Goal: Information Seeking & Learning: Learn about a topic

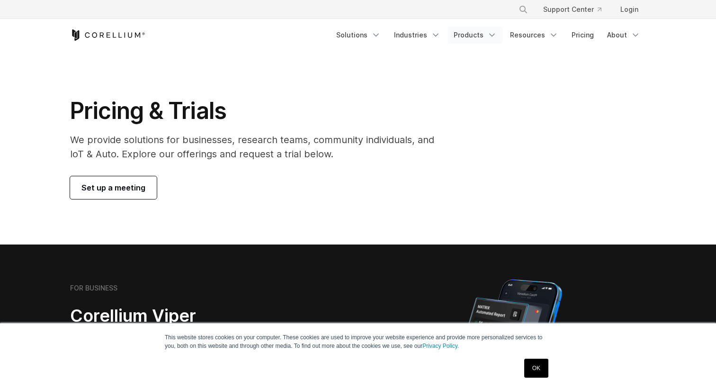
click at [473, 36] on link "Products" at bounding box center [475, 35] width 54 height 17
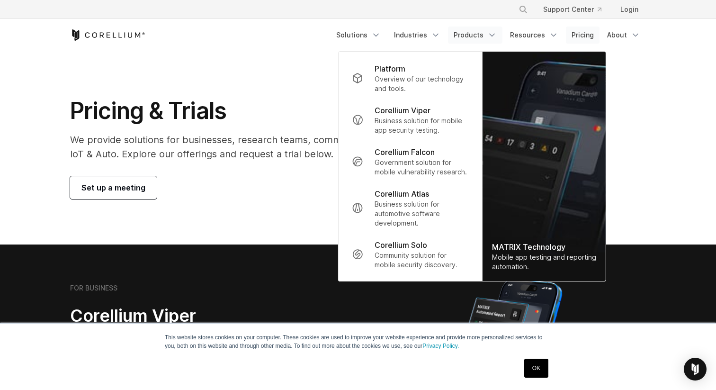
click at [582, 34] on link "Pricing" at bounding box center [583, 35] width 34 height 17
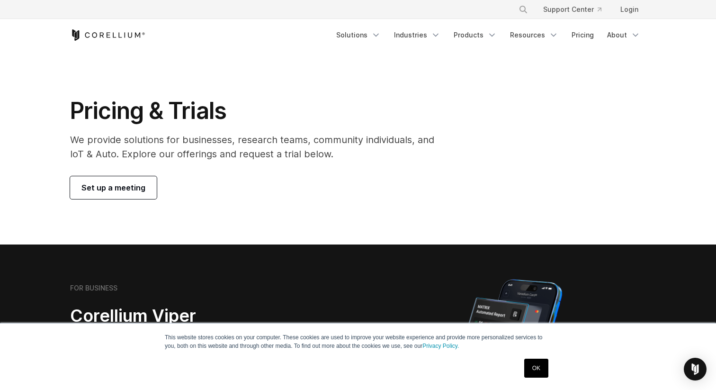
click at [546, 363] on link "OK" at bounding box center [536, 368] width 24 height 19
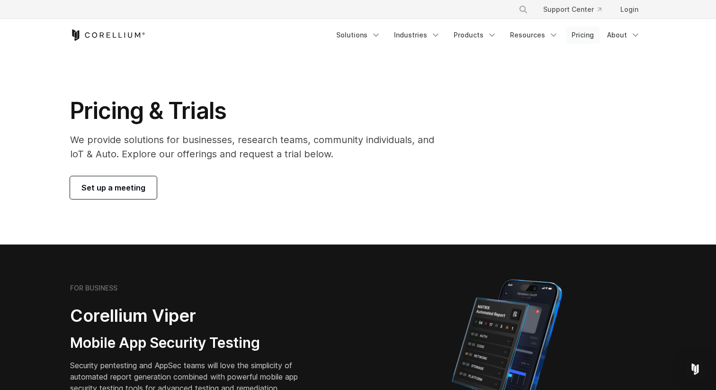
click at [581, 33] on link "Pricing" at bounding box center [583, 35] width 34 height 17
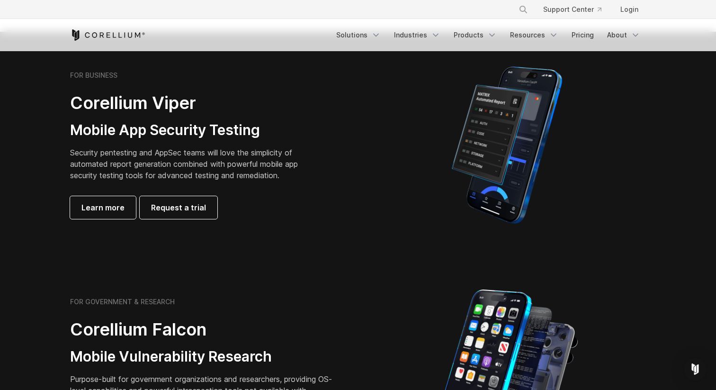
scroll to position [215, 0]
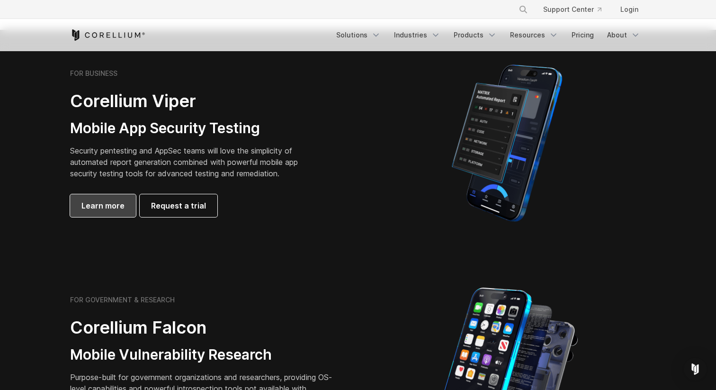
click at [110, 207] on span "Learn more" at bounding box center [102, 205] width 43 height 11
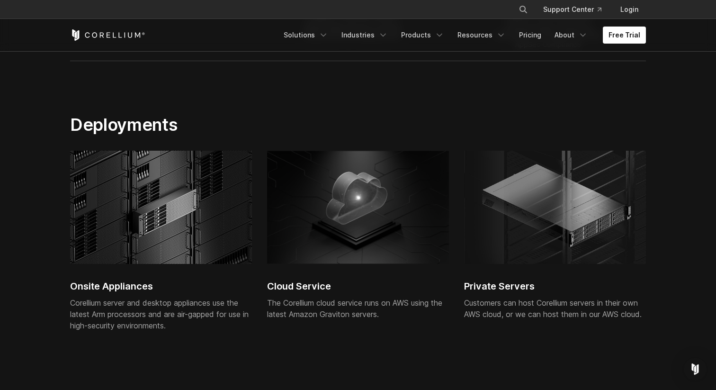
scroll to position [2114, 0]
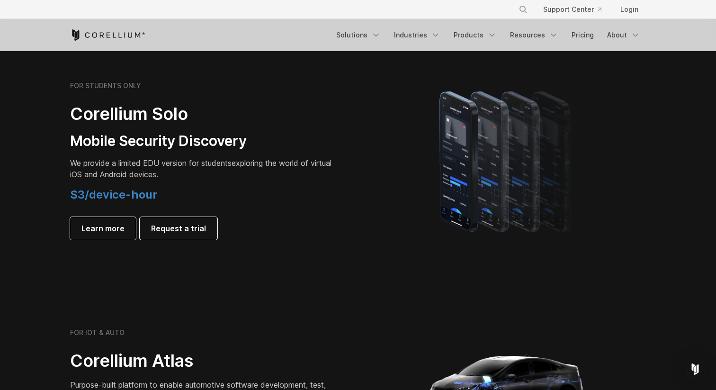
scroll to position [650, 0]
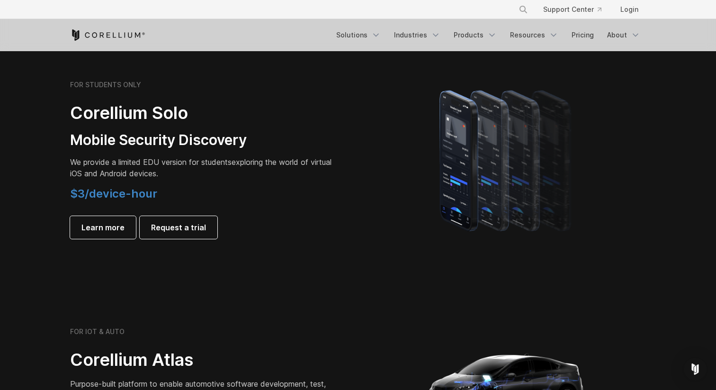
click at [493, 142] on img at bounding box center [507, 160] width 173 height 166
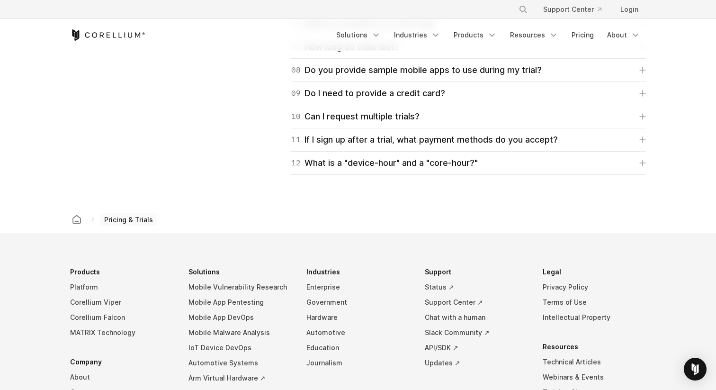
scroll to position [1543, 0]
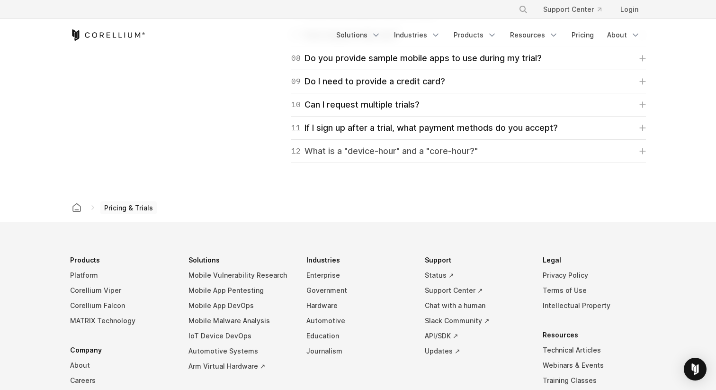
click at [478, 154] on div "12 What is a "device-hour" and a "core-hour?"" at bounding box center [384, 151] width 187 height 13
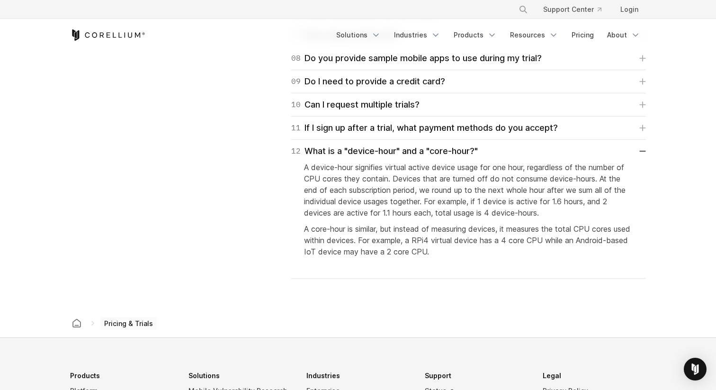
click at [459, 201] on p "A device-hour signifies virtual active device usage for one hour, regardless of…" at bounding box center [468, 190] width 329 height 57
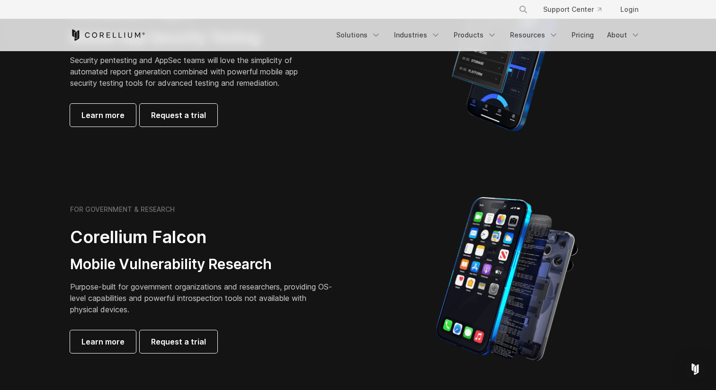
scroll to position [0, 0]
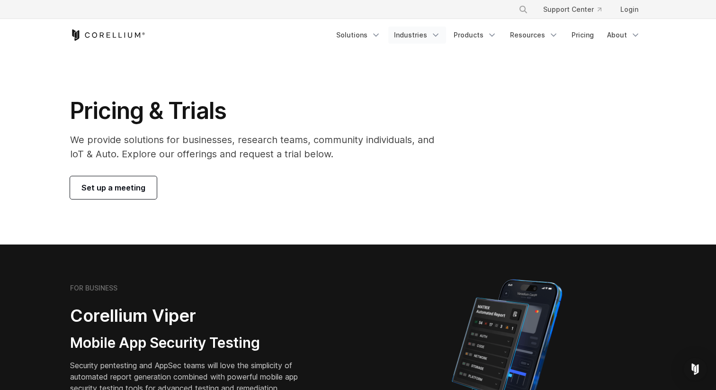
click at [417, 36] on link "Industries" at bounding box center [417, 35] width 58 height 17
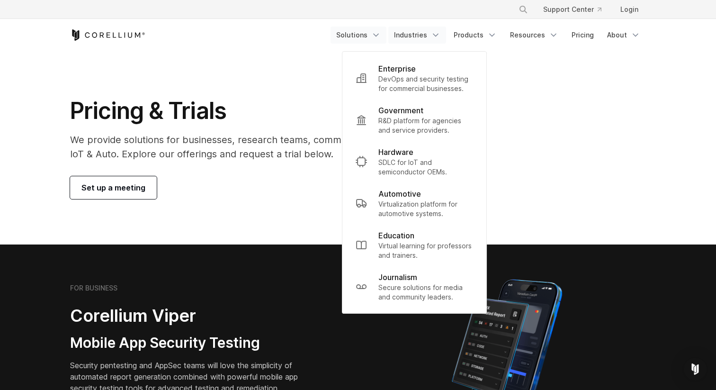
click at [367, 36] on link "Solutions" at bounding box center [359, 35] width 56 height 17
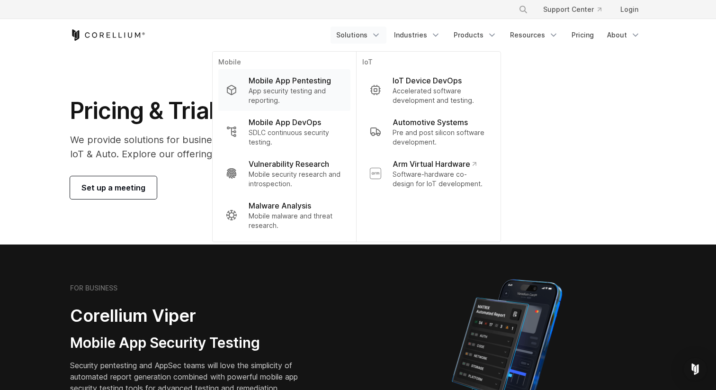
click at [317, 96] on p "App security testing and reporting." at bounding box center [296, 95] width 94 height 19
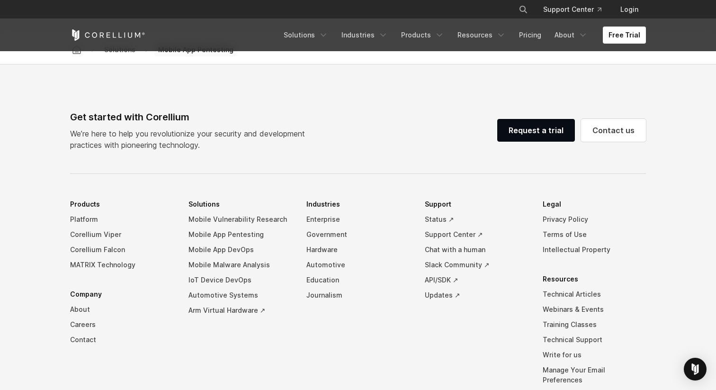
scroll to position [2973, 0]
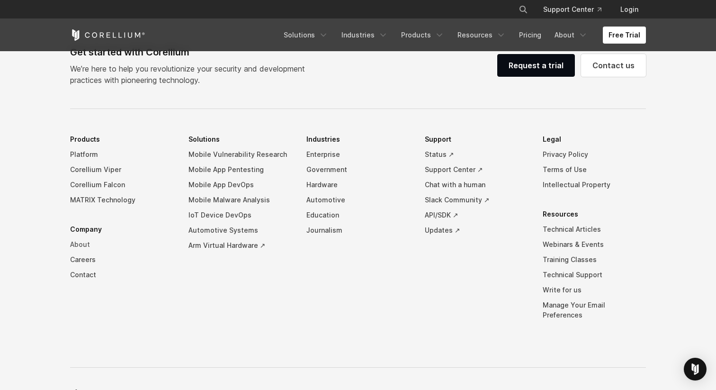
click at [80, 242] on link "About" at bounding box center [121, 244] width 103 height 15
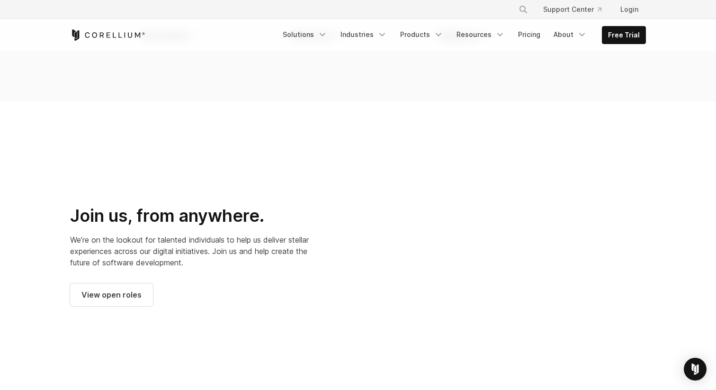
scroll to position [1186, 0]
click at [132, 288] on span "View open roles" at bounding box center [111, 293] width 60 height 11
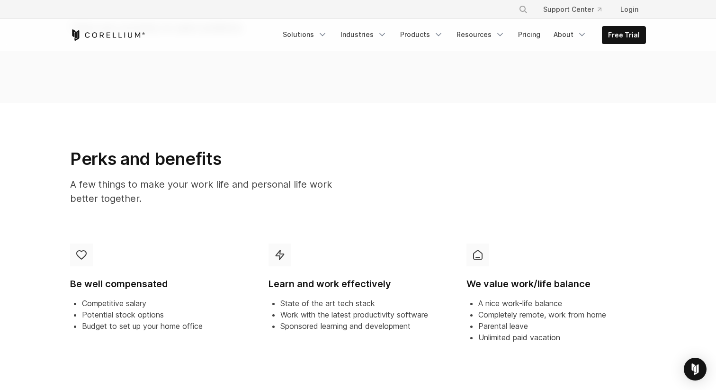
scroll to position [328, 0]
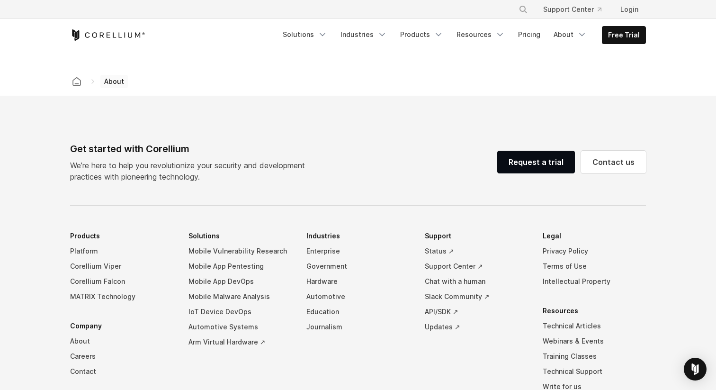
scroll to position [1502, 0]
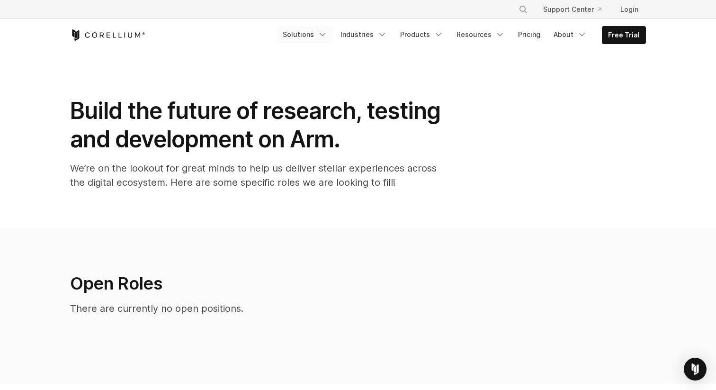
click at [316, 38] on link "Solutions" at bounding box center [305, 34] width 56 height 17
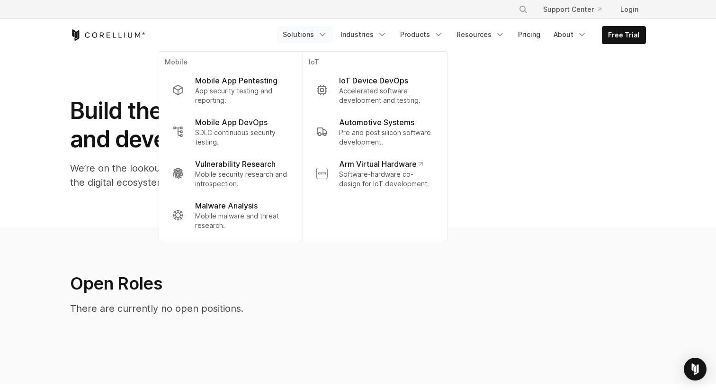
click at [564, 155] on div "Build the future of research, testing and development on Arm. We’re on the look…" at bounding box center [358, 147] width 595 height 100
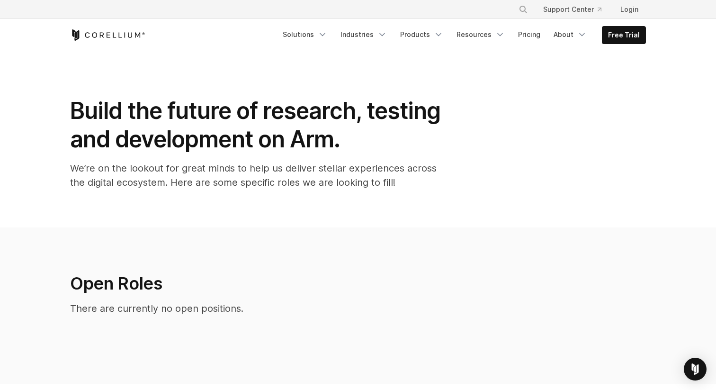
click at [408, 168] on p "We’re on the lookout for great minds to help us deliver stellar experiences acr…" at bounding box center [259, 175] width 379 height 28
